Goal: Find specific page/section: Find specific page/section

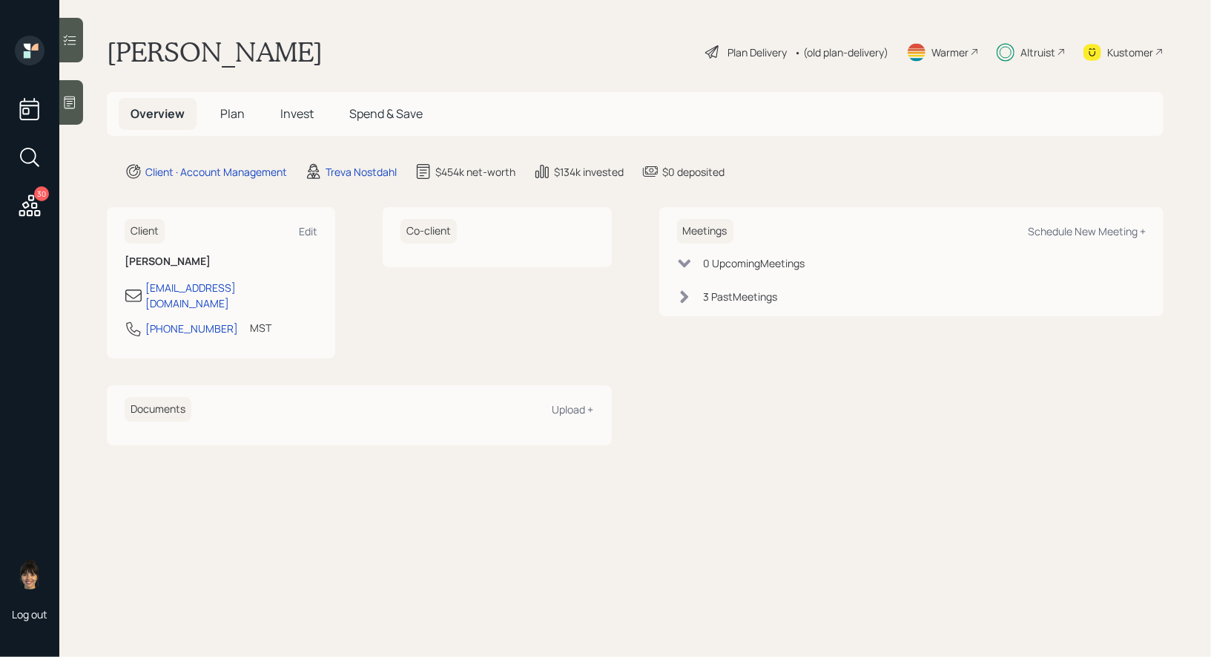
click at [290, 113] on span "Invest" at bounding box center [296, 113] width 33 height 16
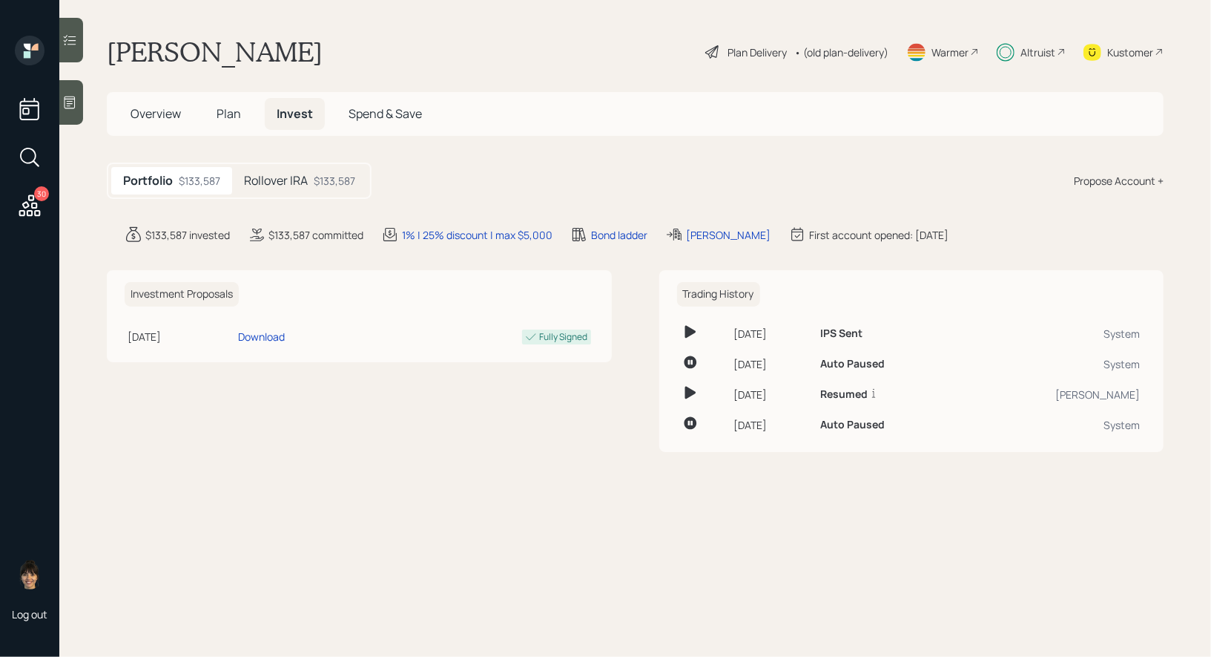
click at [274, 180] on h5 "Rollover IRA" at bounding box center [276, 181] width 64 height 14
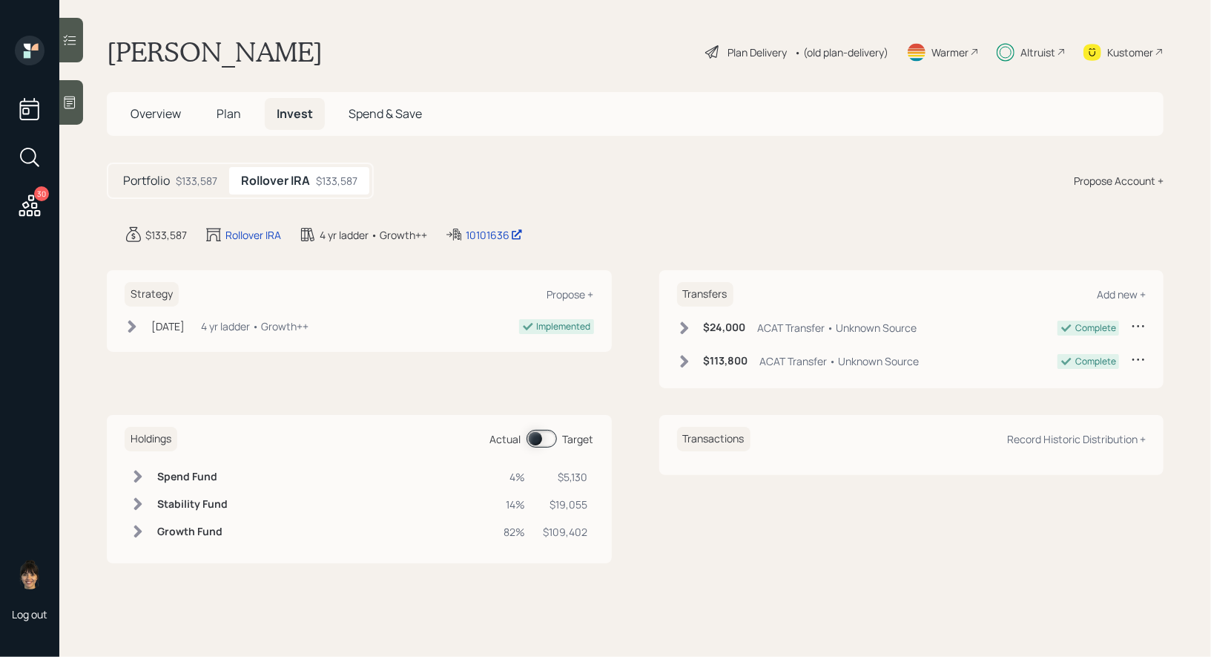
click at [226, 112] on span "Plan" at bounding box center [229, 113] width 24 height 16
